Goal: Transaction & Acquisition: Purchase product/service

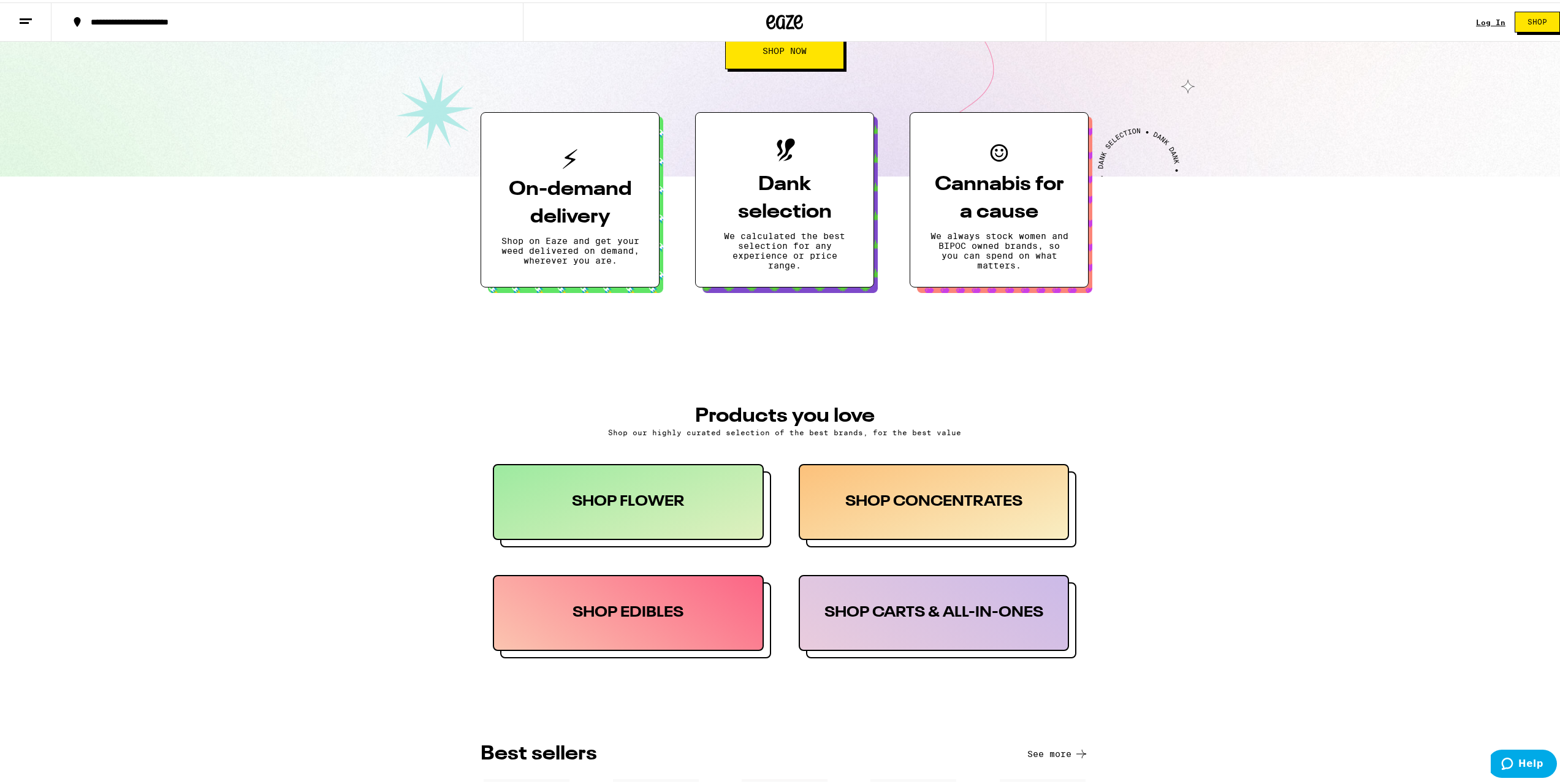
scroll to position [306, 0]
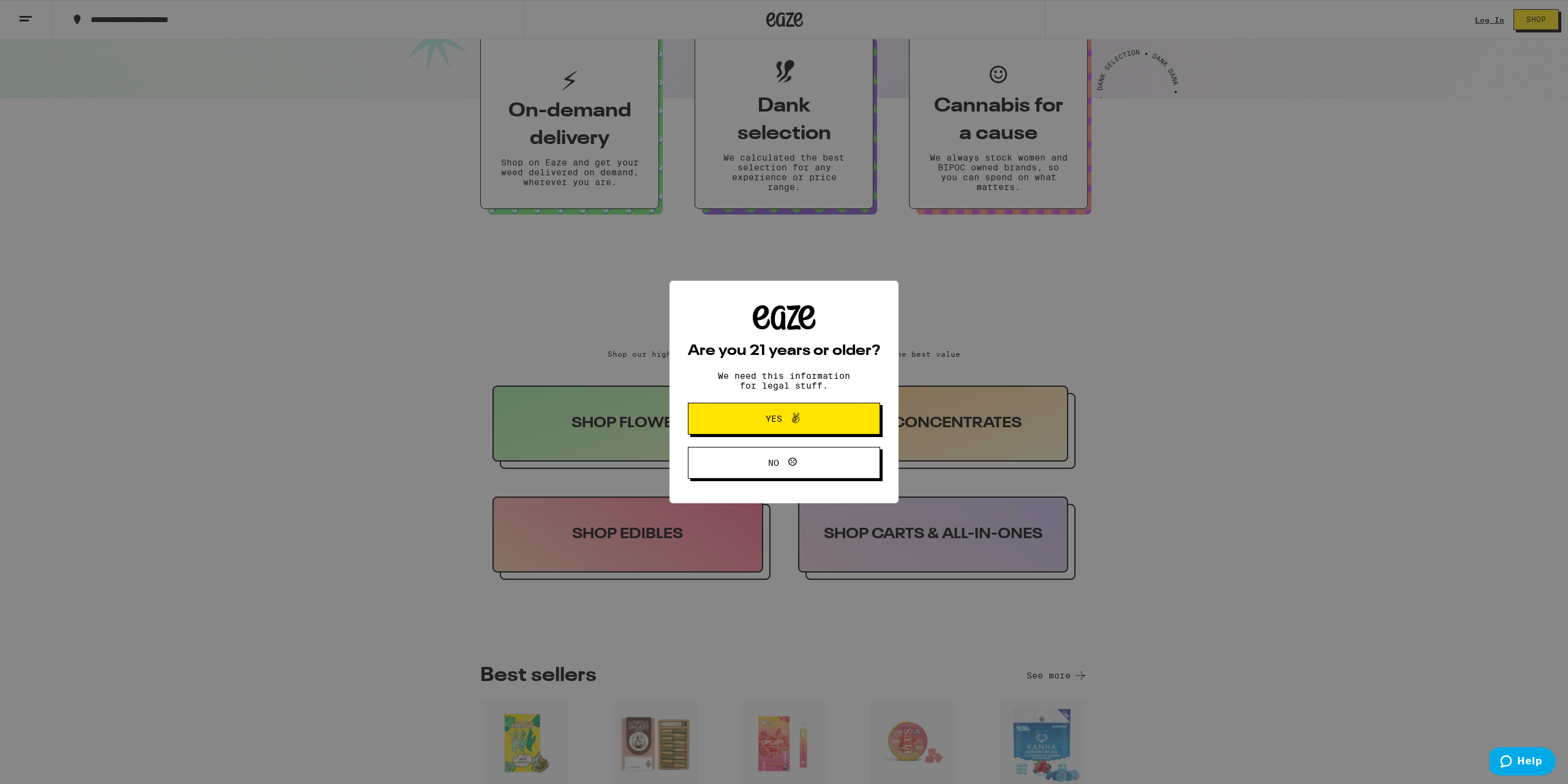
click at [814, 435] on button "Yes" at bounding box center [784, 418] width 192 height 32
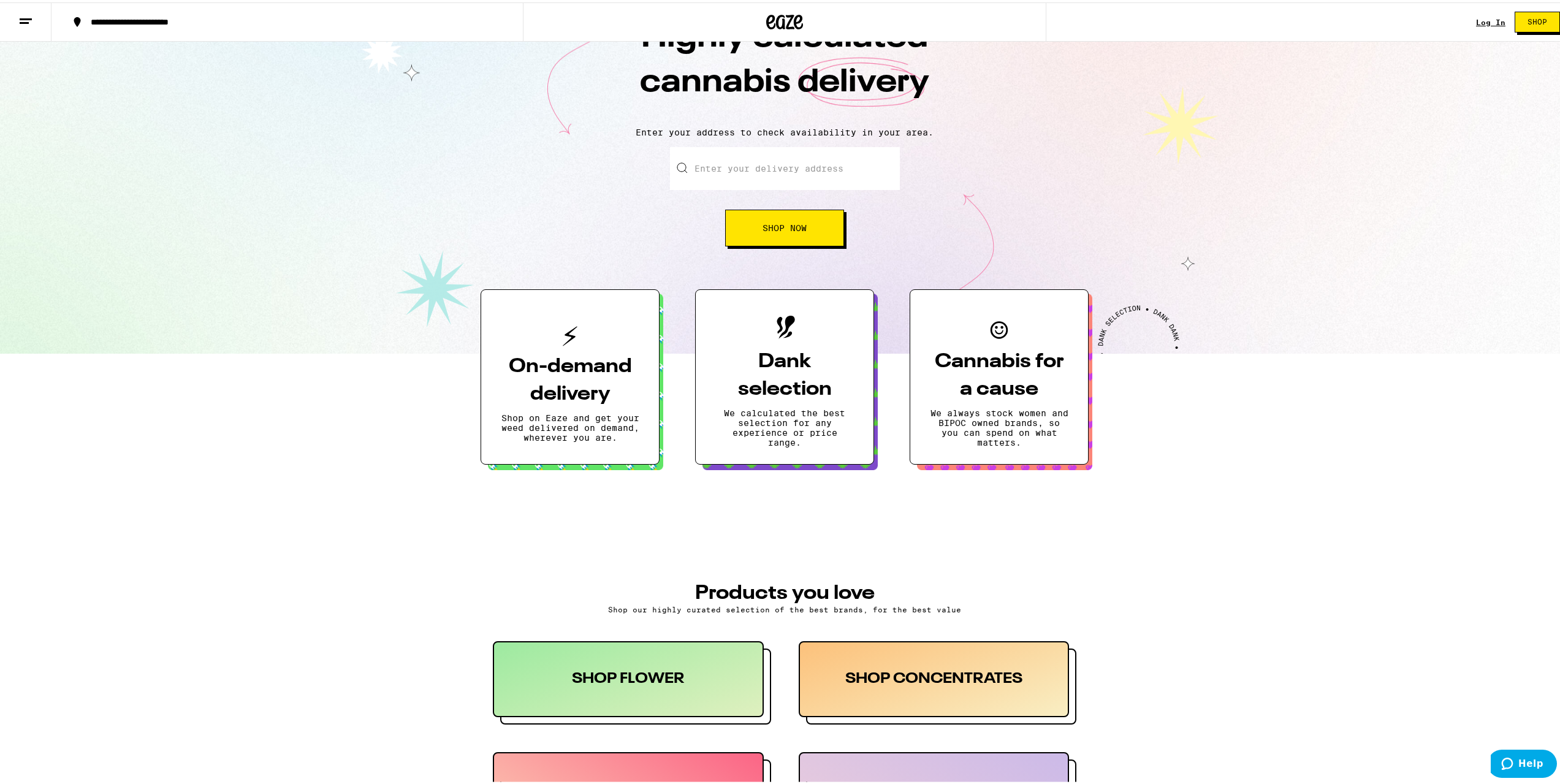
scroll to position [0, 0]
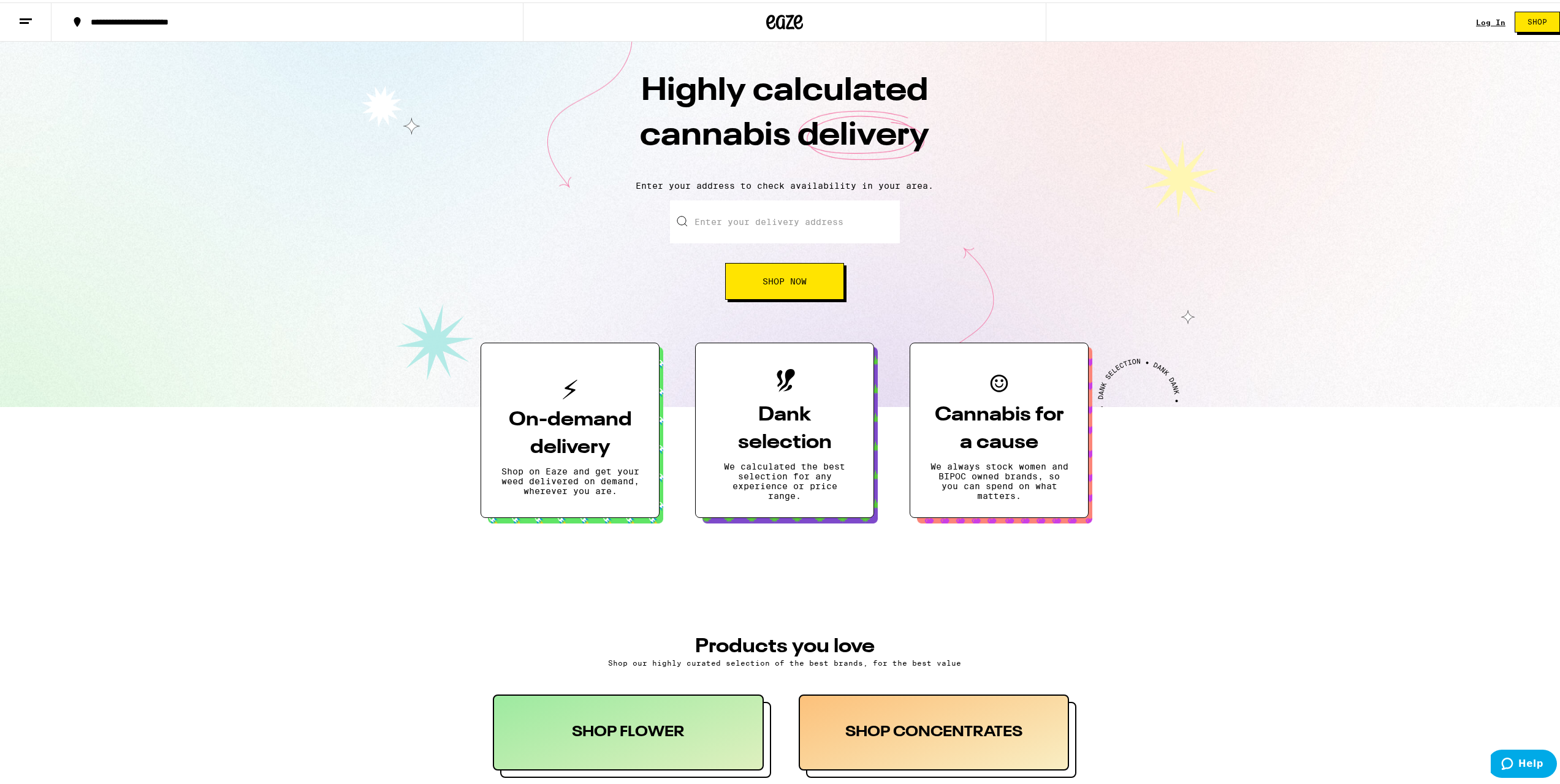
click at [780, 278] on span "Shop Now" at bounding box center [784, 278] width 44 height 9
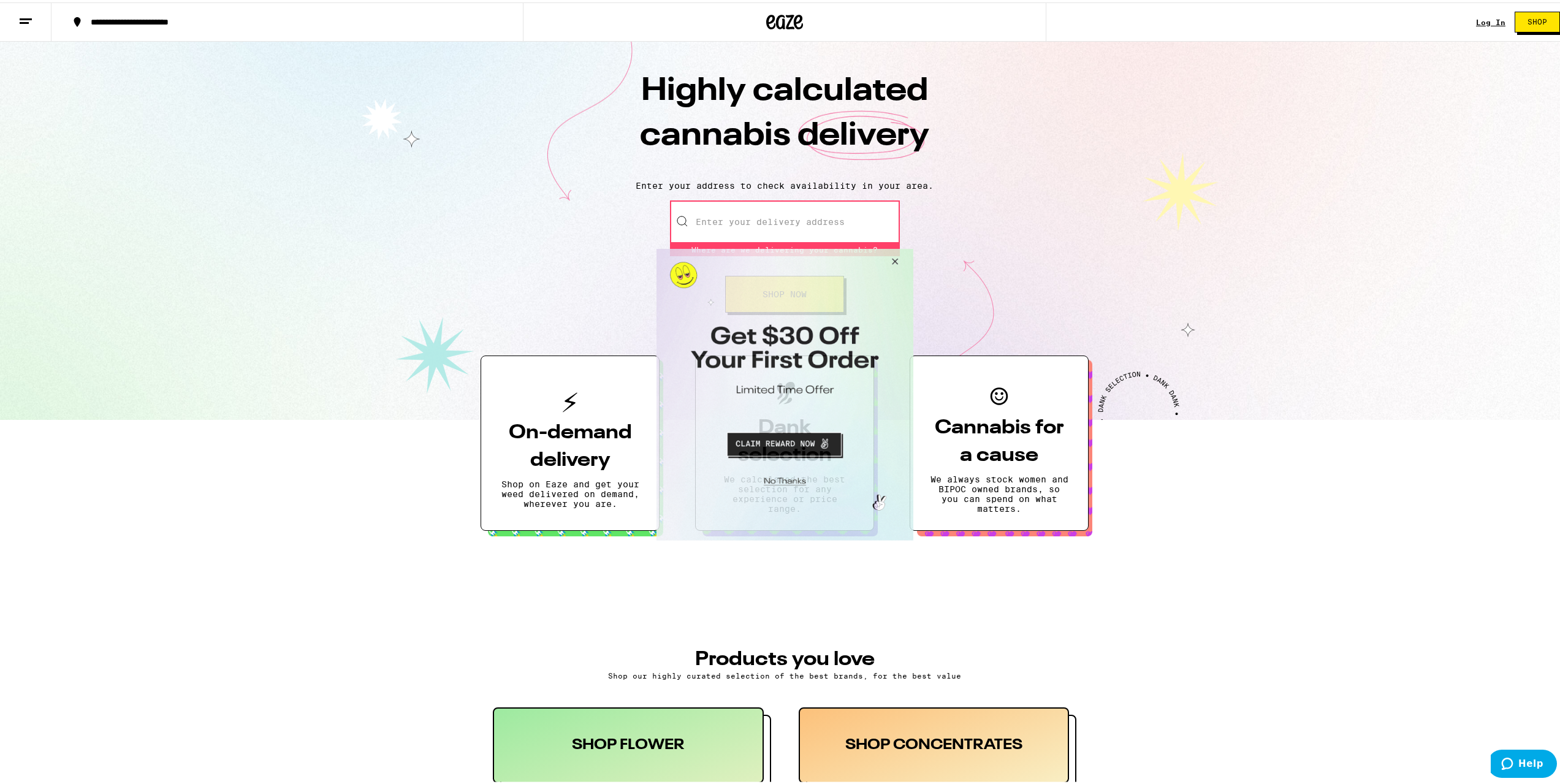
click at [791, 478] on button "Close Modal" at bounding box center [782, 479] width 249 height 19
